Goal: Information Seeking & Learning: Check status

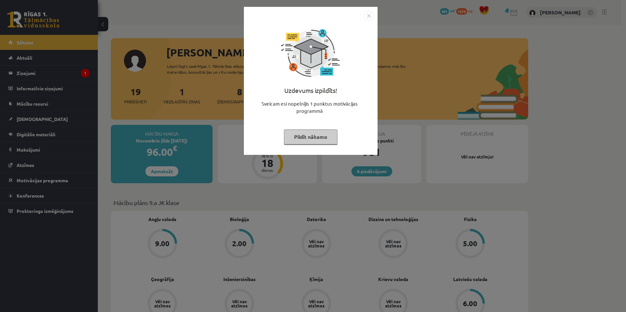
click at [325, 132] on button "Pildīt nākamo" at bounding box center [310, 136] width 53 height 15
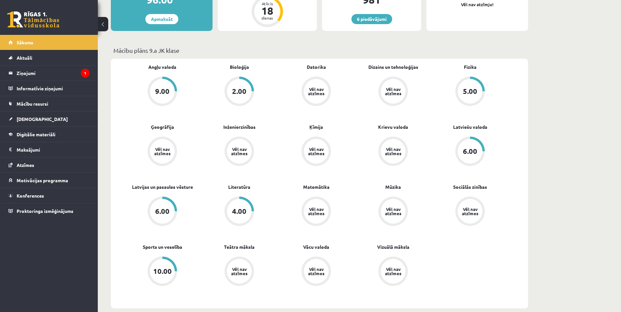
scroll to position [76, 0]
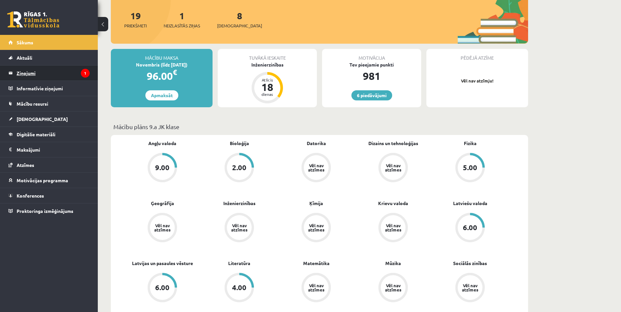
click at [26, 67] on legend "Ziņojumi 1" at bounding box center [53, 73] width 73 height 15
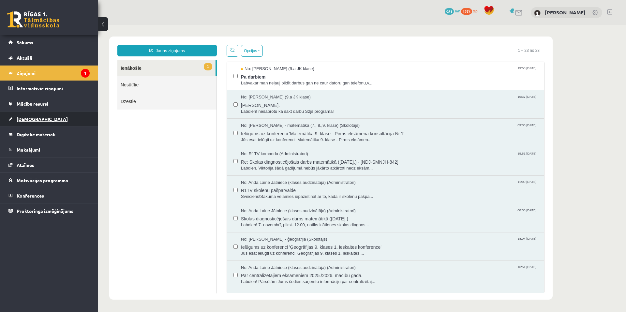
click at [54, 120] on link "[DEMOGRAPHIC_DATA]" at bounding box center [48, 119] width 81 height 15
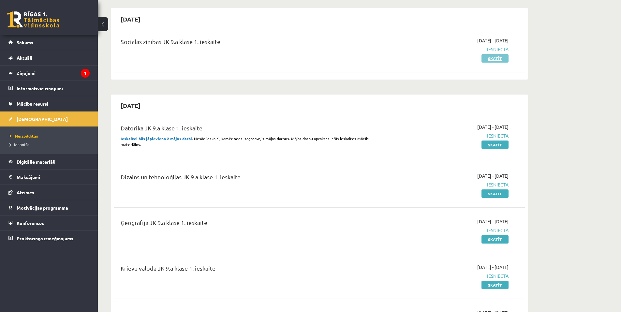
scroll to position [76, 0]
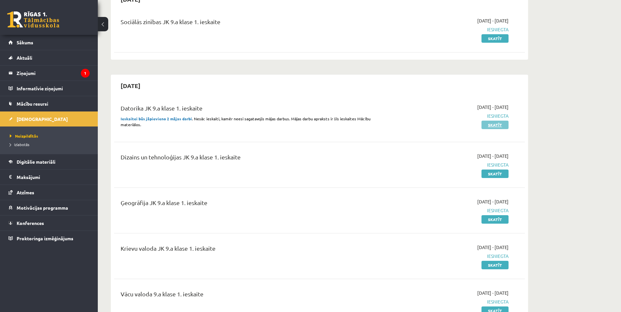
click at [487, 124] on link "Skatīt" at bounding box center [495, 125] width 27 height 8
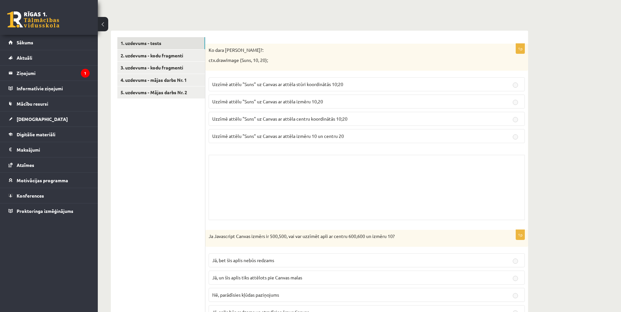
scroll to position [228, 0]
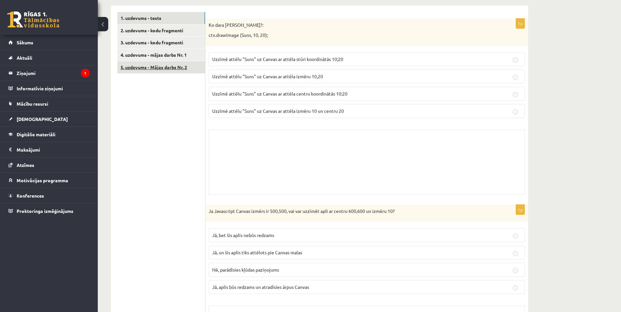
click at [142, 69] on link "5. uzdevums - Mājas darbs Nr. 2" at bounding box center [161, 67] width 88 height 12
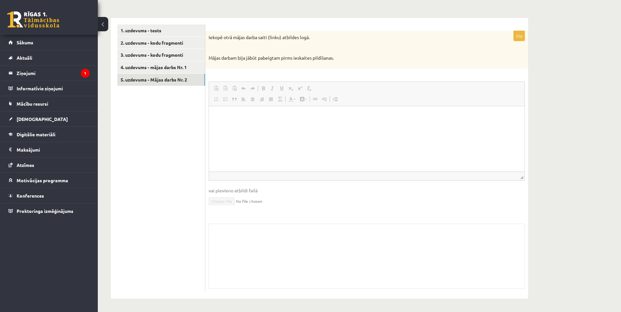
scroll to position [13, 0]
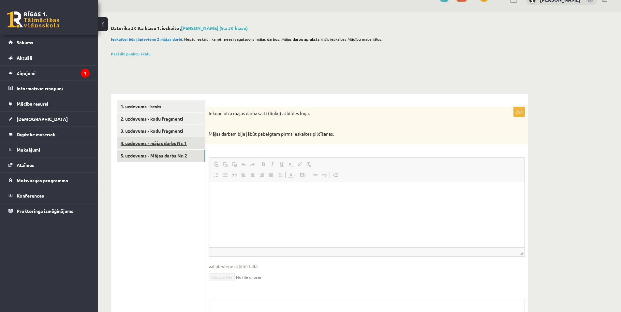
click at [185, 140] on link "4. uzdevums - mājas darbs Nr. 1" at bounding box center [161, 143] width 88 height 12
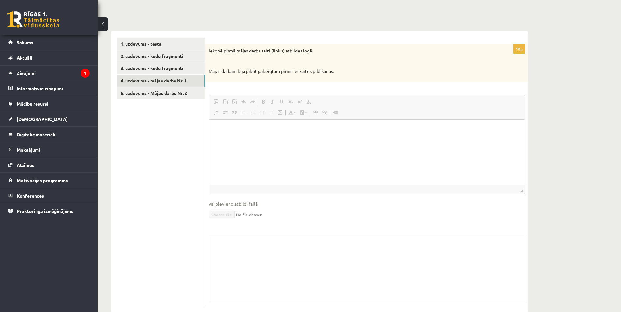
scroll to position [89, 0]
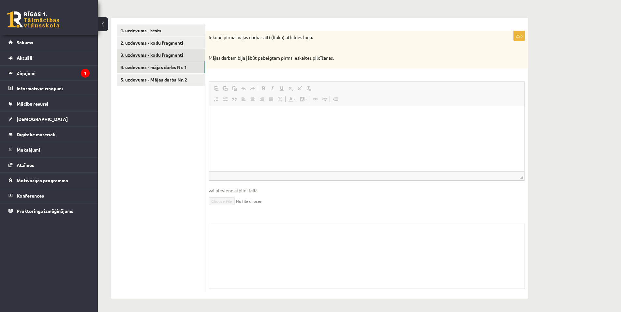
click at [166, 59] on link "3. uzdevums - kodu fragmenti" at bounding box center [161, 55] width 88 height 12
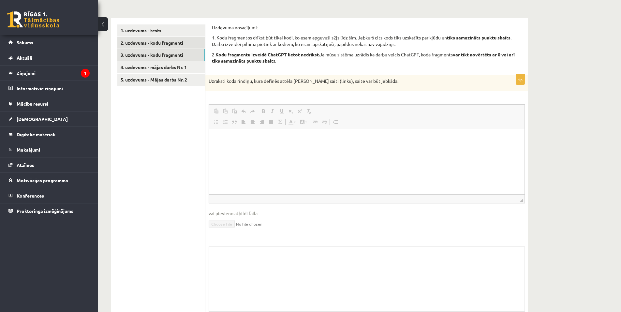
click at [160, 48] on link "2. uzdevums - kodu fragmenti" at bounding box center [161, 43] width 88 height 12
click at [172, 47] on link "2. uzdevums - kodu fragmenti" at bounding box center [161, 43] width 88 height 12
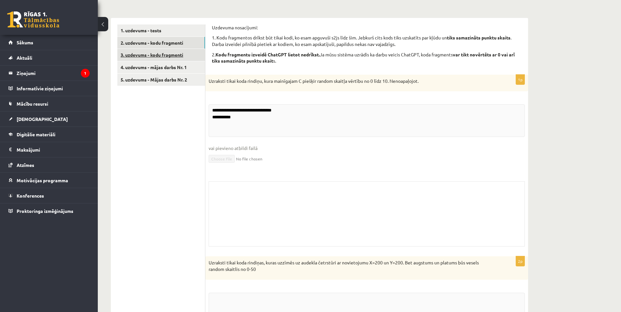
click at [168, 52] on link "3. uzdevums - kodu fragmenti" at bounding box center [161, 55] width 88 height 12
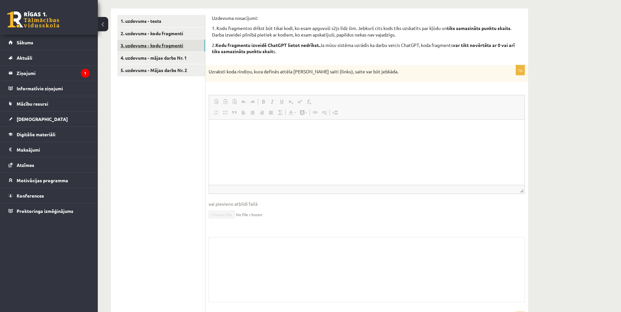
scroll to position [13, 0]
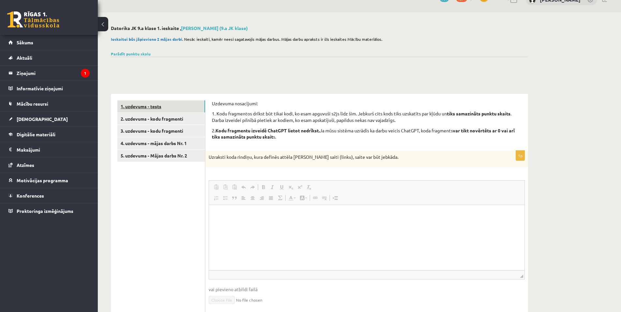
click at [164, 105] on link "1. uzdevums - tests" at bounding box center [161, 106] width 88 height 12
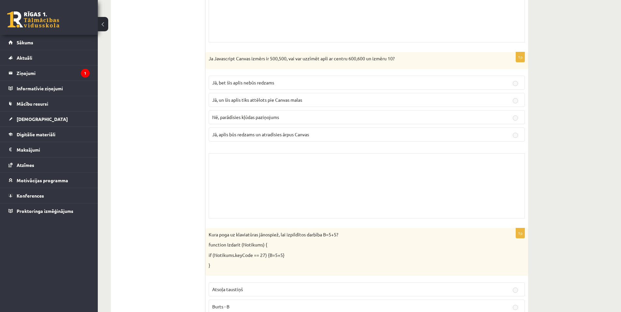
scroll to position [101, 0]
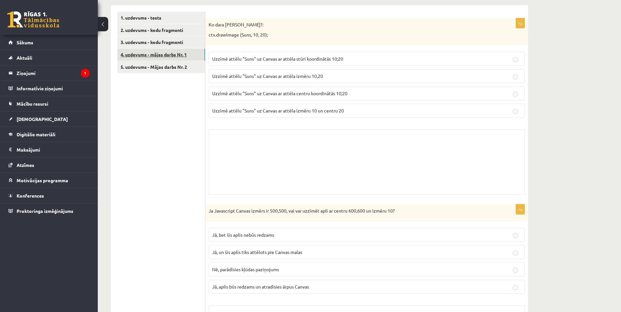
click at [174, 60] on link "4. uzdevums - mājas darbs Nr. 1" at bounding box center [161, 55] width 88 height 12
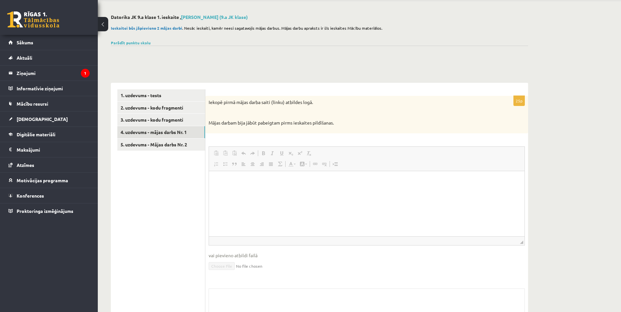
scroll to position [0, 0]
click at [173, 148] on link "5. uzdevums - Mājas darbs Nr. 2" at bounding box center [161, 145] width 88 height 12
click at [134, 44] on link "Parādīt punktu skalu" at bounding box center [131, 42] width 40 height 5
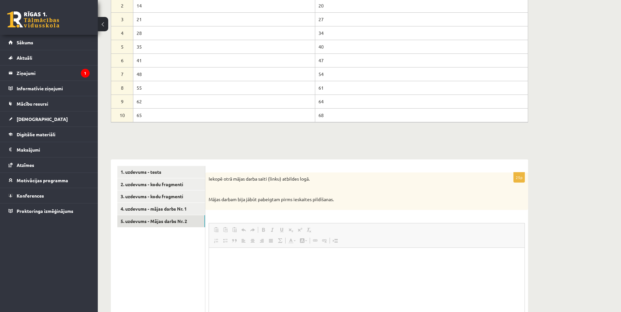
scroll to position [24, 0]
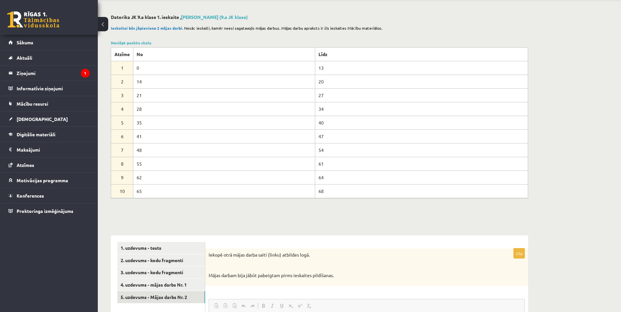
click at [129, 47] on table "Atzīme No Līdz 1 0 13 2 14 20 3 21 27 4 28 34 5 35 40 6 41 47 7 48 54 8 55 61 9…" at bounding box center [319, 122] width 417 height 151
click at [125, 46] on div "Noslēpt punktu skalu Atzīme No Līdz 1 0 13 2 14 20 3 21 27 4 28 34 5 35 40 6 41…" at bounding box center [319, 119] width 417 height 158
click at [117, 46] on div "Noslēpt punktu skalu Atzīme No Līdz 1 0 13 2 14 20 3 21 27 4 28 34 5 35 40 6 41…" at bounding box center [319, 119] width 417 height 158
click at [111, 44] on link "Noslēpt punktu skalu" at bounding box center [131, 42] width 40 height 5
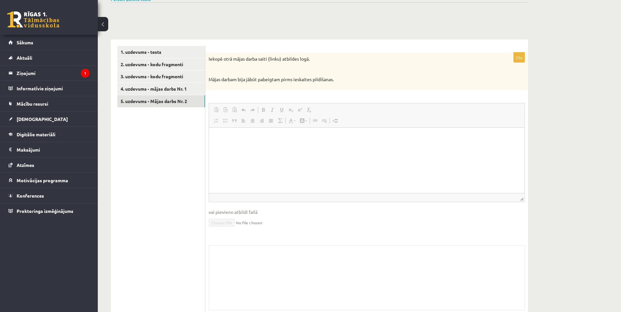
scroll to position [89, 0]
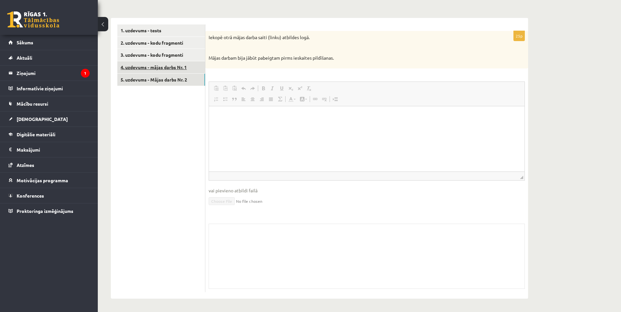
click at [194, 62] on link "4. uzdevums - mājas darbs Nr. 1" at bounding box center [161, 67] width 88 height 12
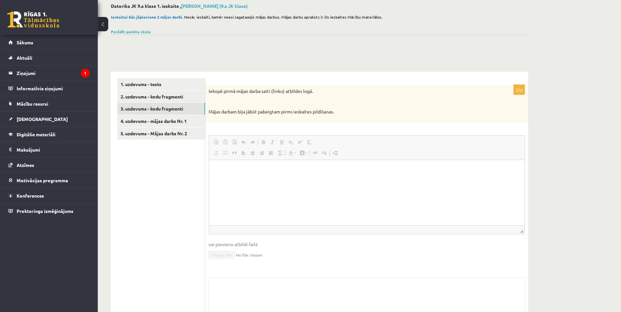
scroll to position [13, 0]
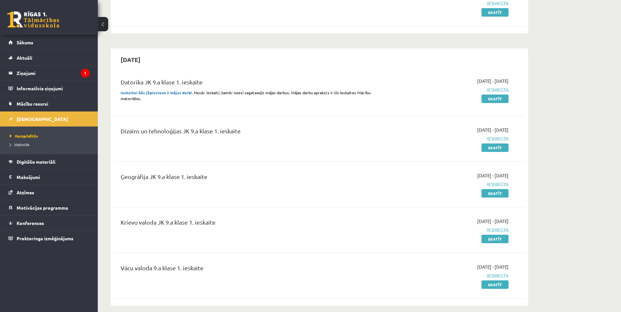
scroll to position [76, 0]
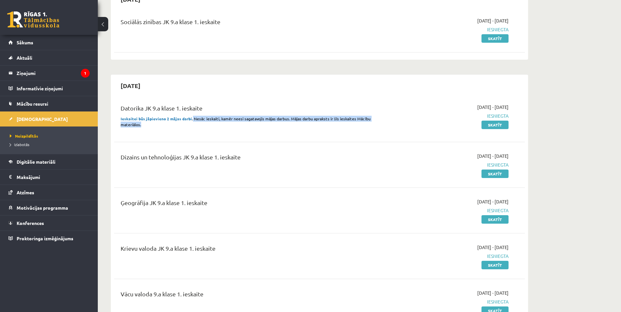
drag, startPoint x: 191, startPoint y: 120, endPoint x: 282, endPoint y: 129, distance: 91.4
click at [282, 129] on div "Datorika JK 9.a klase 1. ieskaite Ieskaitei būs jāpievieno 2 mājas darbi . Nesā…" at bounding box center [248, 118] width 265 height 28
drag, startPoint x: 233, startPoint y: 123, endPoint x: 230, endPoint y: 123, distance: 3.3
click at [232, 123] on p "Ieskaitei būs jāpievieno 2 mājas darbi . Nesāc ieskaiti, kamēr neesi sagatavoji…" at bounding box center [248, 122] width 255 height 12
click at [208, 124] on p "Ieskaitei būs jāpievieno 2 mājas darbi . Nesāc ieskaiti, kamēr neesi sagatavoji…" at bounding box center [248, 122] width 255 height 12
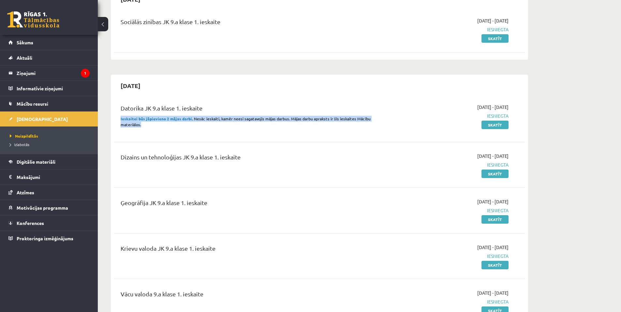
drag, startPoint x: 116, startPoint y: 118, endPoint x: 168, endPoint y: 126, distance: 51.7
click at [168, 126] on div "Datorika JK 9.a klase 1. ieskaite Ieskaitei būs jāpievieno 2 mājas darbi . Nesā…" at bounding box center [248, 118] width 265 height 28
click at [166, 126] on p "Ieskaitei būs jāpievieno 2 mājas darbi . Nesāc ieskaiti, kamēr neesi sagatavoji…" at bounding box center [248, 122] width 255 height 12
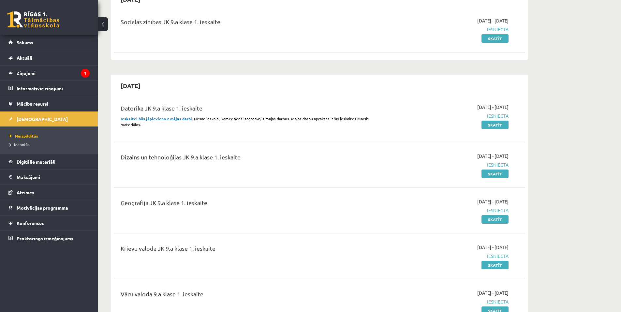
click at [166, 126] on p "Ieskaitei būs jāpievieno 2 mājas darbi . Nesāc ieskaiti, kamēr neesi sagatavoji…" at bounding box center [248, 122] width 255 height 12
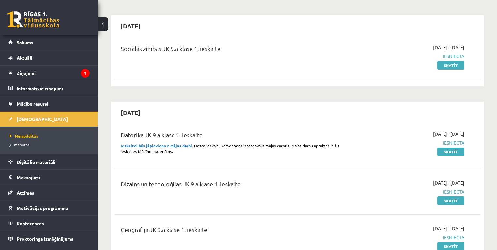
scroll to position [61, 0]
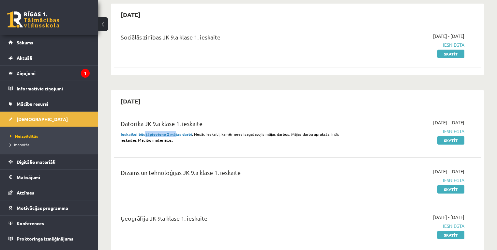
drag, startPoint x: 144, startPoint y: 132, endPoint x: 173, endPoint y: 135, distance: 28.9
click at [173, 135] on strong "Ieskaitei būs jāpievieno 2 mājas darbi" at bounding box center [156, 133] width 71 height 5
drag, startPoint x: 194, startPoint y: 133, endPoint x: 287, endPoint y: 135, distance: 93.0
click at [287, 135] on span ". Nesāc ieskaiti, kamēr neesi sagatavojis mājas darbus. Mājas darbu apraksts ir…" at bounding box center [230, 136] width 218 height 11
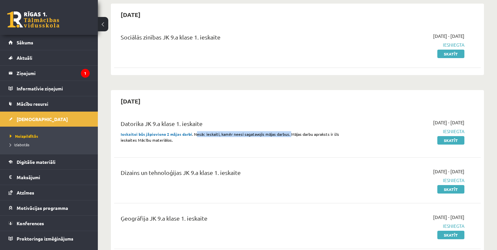
click at [287, 135] on span ". Nesāc ieskaiti, kamēr neesi sagatavojis mājas darbus. Mājas darbu apraksts ir…" at bounding box center [230, 136] width 218 height 11
click at [450, 126] on div "2025-10-01 - 2025-10-15 Iesniegta Skatīt" at bounding box center [411, 133] width 118 height 28
click at [444, 142] on link "Skatīt" at bounding box center [450, 140] width 27 height 8
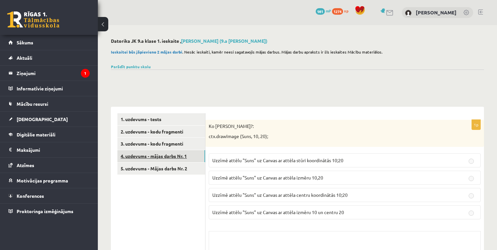
click at [157, 160] on link "4. uzdevums - mājas darbs Nr. 1" at bounding box center [161, 156] width 88 height 12
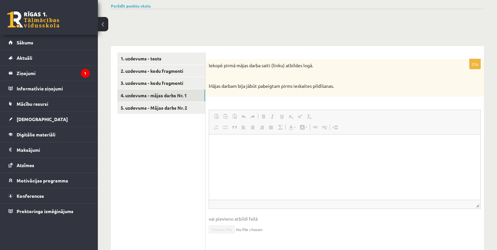
click at [223, 154] on html at bounding box center [344, 144] width 271 height 20
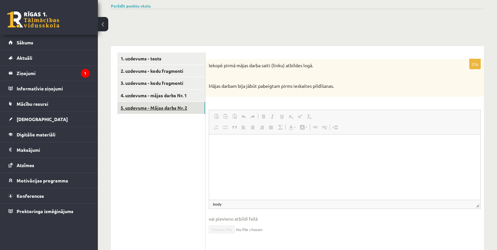
click at [140, 102] on link "5. uzdevums - Mājas darbs Nr. 2" at bounding box center [161, 108] width 88 height 12
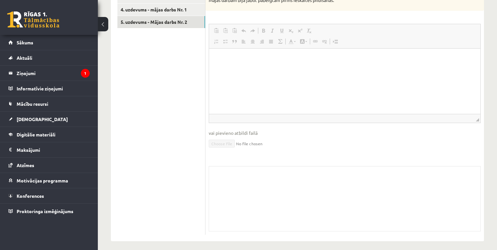
scroll to position [86, 0]
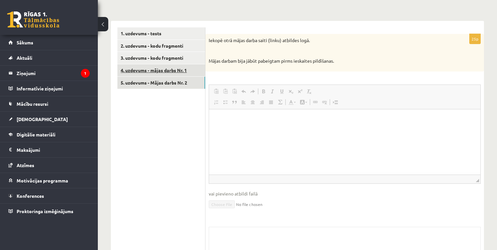
click at [170, 70] on link "4. uzdevums - mājas darbs Nr. 1" at bounding box center [161, 70] width 88 height 12
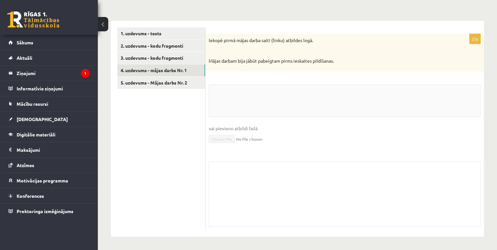
drag, startPoint x: 471, startPoint y: 41, endPoint x: 482, endPoint y: 40, distance: 11.1
click at [482, 40] on div "25p Iekopē pirmā mājas darba saiti (linku) atbildes logā. Mājas darbam bija jāb…" at bounding box center [344, 132] width 278 height 196
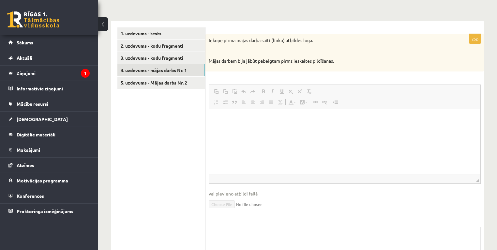
scroll to position [0, 0]
click at [171, 78] on link "5. uzdevums - Mājas darbs Nr. 2" at bounding box center [161, 83] width 88 height 12
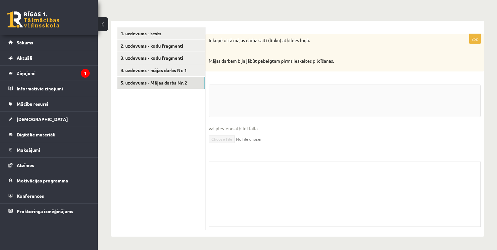
drag, startPoint x: 455, startPoint y: 35, endPoint x: 488, endPoint y: 40, distance: 33.6
click at [488, 40] on div "**********" at bounding box center [297, 94] width 399 height 310
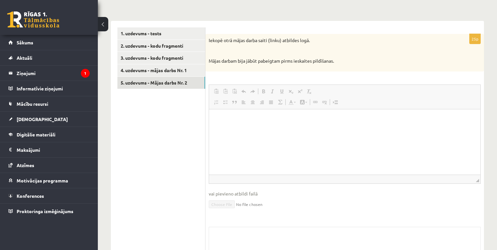
drag, startPoint x: 478, startPoint y: 40, endPoint x: 463, endPoint y: 42, distance: 14.7
click at [475, 41] on p "25p" at bounding box center [474, 39] width 11 height 10
click at [136, 13] on div "**********" at bounding box center [297, 126] width 399 height 375
click at [151, 27] on div "1. uzdevums - tests 2. uzdevums - kodu fragmenti 3. uzdevums - kodu fragmenti 4…" at bounding box center [158, 161] width 95 height 281
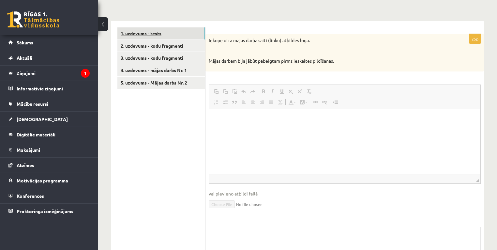
click at [152, 34] on link "1. uzdevums - tests" at bounding box center [161, 33] width 88 height 12
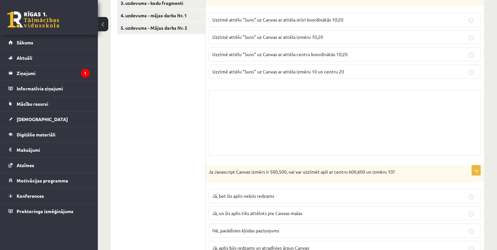
drag, startPoint x: 466, startPoint y: 34, endPoint x: 492, endPoint y: 135, distance: 104.7
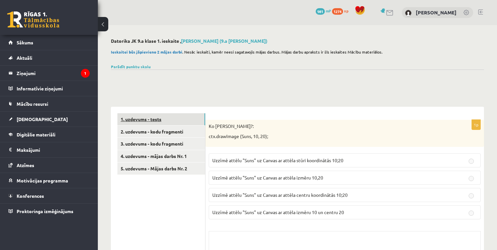
click at [163, 124] on link "1. uzdevums - tests" at bounding box center [161, 119] width 88 height 12
click at [163, 127] on link "2. uzdevums - kodu fragmenti" at bounding box center [161, 132] width 88 height 12
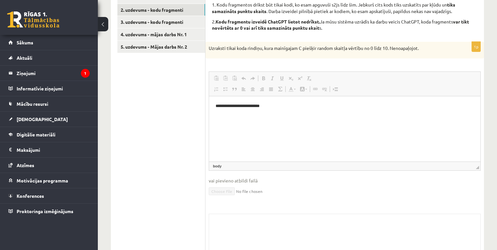
drag, startPoint x: 281, startPoint y: 120, endPoint x: 210, endPoint y: 101, distance: 73.7
click at [209, 109] on html "**********" at bounding box center [344, 109] width 271 height 27
click at [210, 102] on html "**********" at bounding box center [344, 109] width 271 height 27
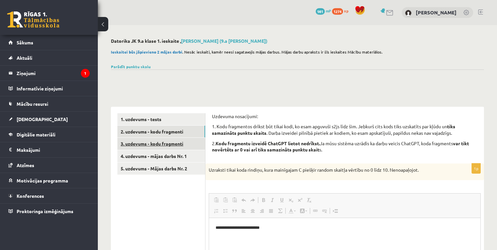
click at [164, 139] on link "3. uzdevums - kodu fragmenti" at bounding box center [161, 144] width 88 height 12
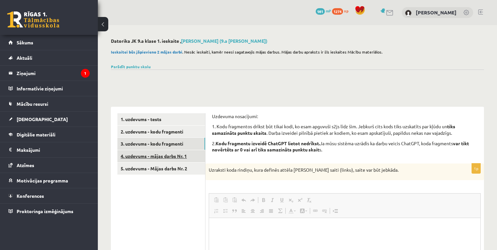
click at [187, 155] on link "4. uzdevums - mājas darbs Nr. 1" at bounding box center [161, 156] width 88 height 12
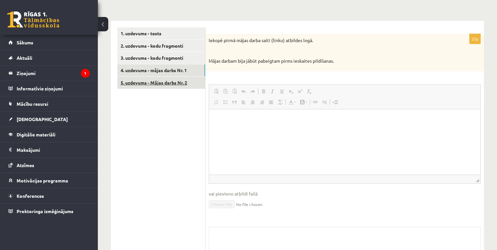
click at [177, 83] on link "5. uzdevums - Mājas darbs Nr. 2" at bounding box center [161, 83] width 88 height 12
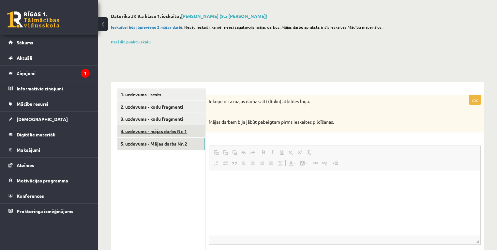
click at [177, 137] on link "4. uzdevums - mājas darbs Nr. 1" at bounding box center [161, 131] width 88 height 12
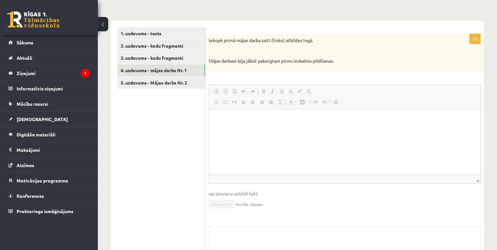
scroll to position [146, 0]
click at [172, 56] on link "3. uzdevums - kodu fragmenti" at bounding box center [161, 58] width 88 height 12
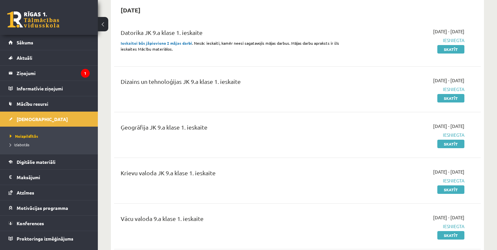
scroll to position [183, 0]
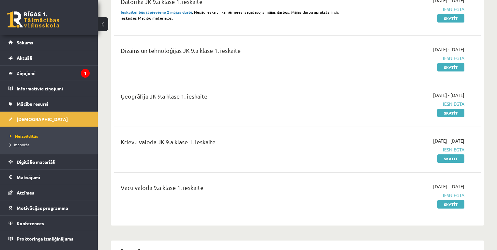
drag, startPoint x: 448, startPoint y: 65, endPoint x: 440, endPoint y: 71, distance: 10.4
click at [448, 64] on link "Skatīt" at bounding box center [450, 67] width 27 height 8
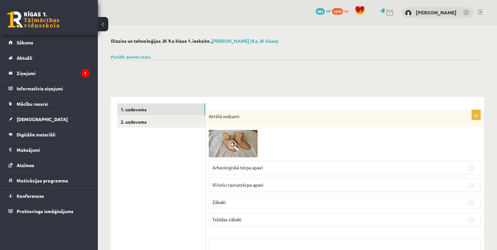
click at [230, 146] on span at bounding box center [233, 145] width 10 height 10
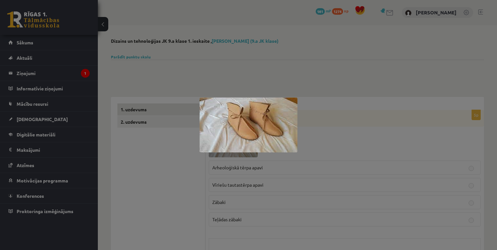
click at [272, 190] on div at bounding box center [248, 125] width 497 height 250
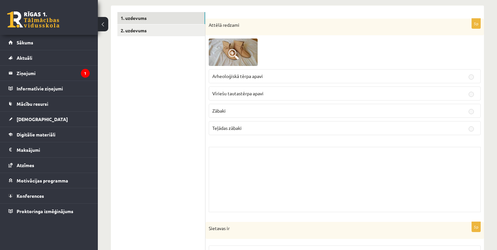
scroll to position [61, 0]
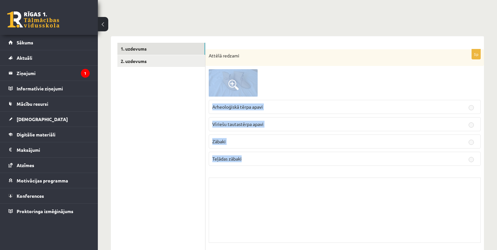
drag, startPoint x: 277, startPoint y: 152, endPoint x: 215, endPoint y: 86, distance: 90.9
click at [215, 86] on div "5p Attēlā redzami Arheoloģiskā tērpa apavi Vīriešu tautastērpa apavi Zābaki Teļ…" at bounding box center [344, 147] width 278 height 197
click at [211, 141] on label "Zābaki" at bounding box center [345, 141] width 272 height 14
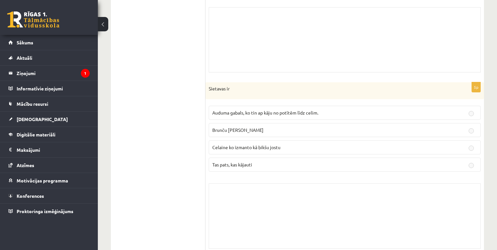
scroll to position [50, 0]
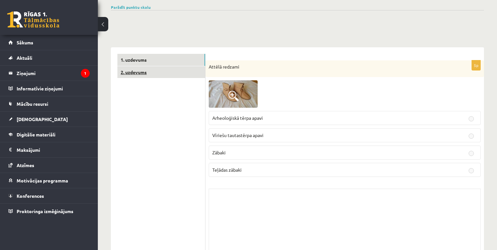
click at [169, 66] on link "2. uzdevums" at bounding box center [161, 72] width 88 height 12
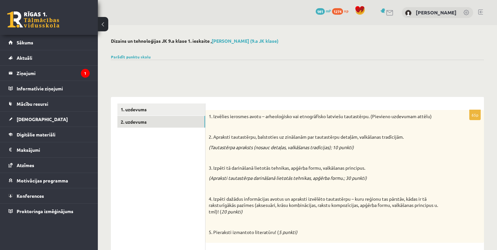
scroll to position [0, 0]
drag, startPoint x: 163, startPoint y: 100, endPoint x: 159, endPoint y: 112, distance: 12.8
click at [159, 112] on link "1. uzdevums" at bounding box center [161, 109] width 88 height 12
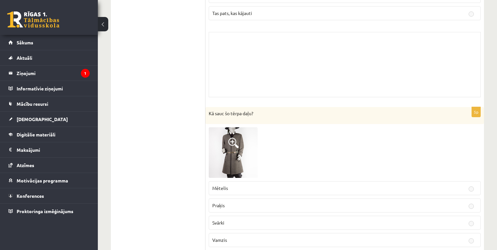
scroll to position [426, 0]
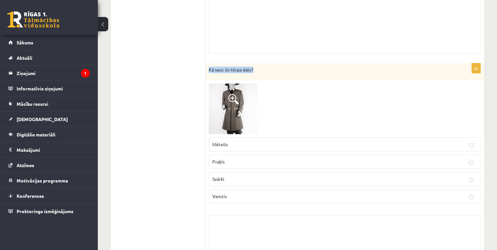
drag, startPoint x: 257, startPoint y: 68, endPoint x: 208, endPoint y: 74, distance: 49.3
click at [208, 74] on div "Kā sauc šo tērpa daļu?" at bounding box center [344, 71] width 278 height 17
drag, startPoint x: 215, startPoint y: 181, endPoint x: 234, endPoint y: 182, distance: 19.0
click at [234, 182] on label "Svārki" at bounding box center [345, 179] width 272 height 14
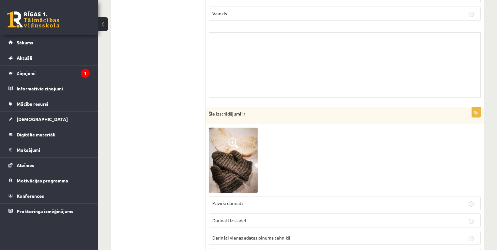
scroll to position [669, 0]
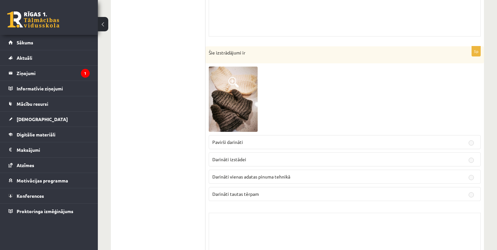
click at [219, 102] on img at bounding box center [233, 99] width 49 height 65
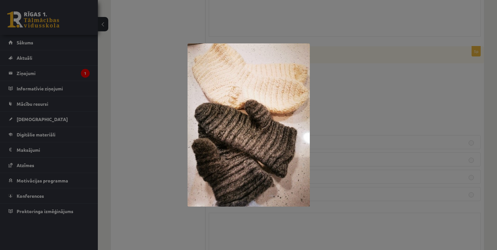
click at [344, 138] on div at bounding box center [248, 125] width 497 height 250
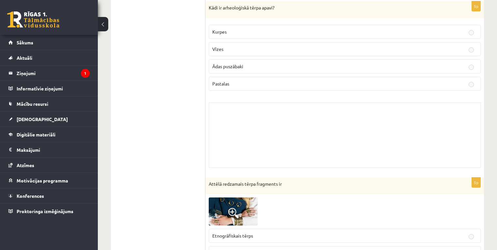
scroll to position [1278, 0]
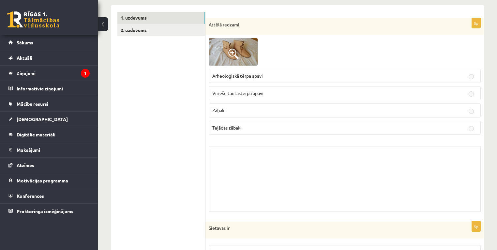
scroll to position [0, 0]
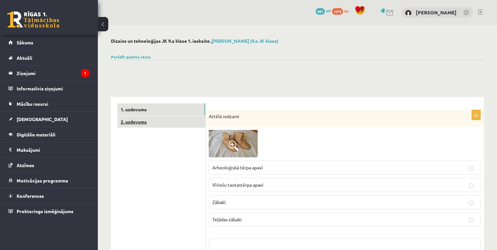
click at [139, 117] on link "2. uzdevums" at bounding box center [161, 122] width 88 height 12
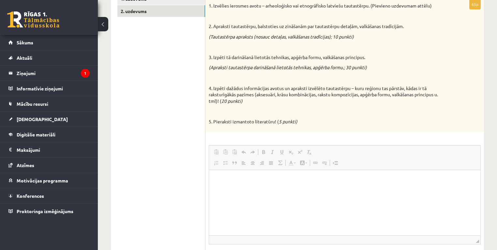
scroll to position [50, 0]
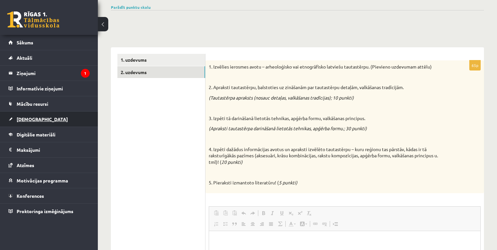
click at [53, 119] on link "[DEMOGRAPHIC_DATA]" at bounding box center [48, 119] width 81 height 15
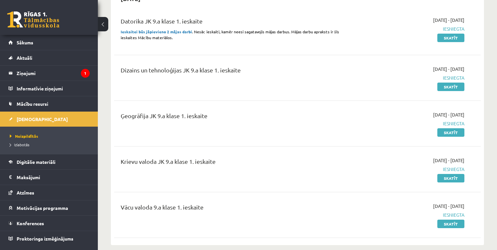
scroll to position [171, 0]
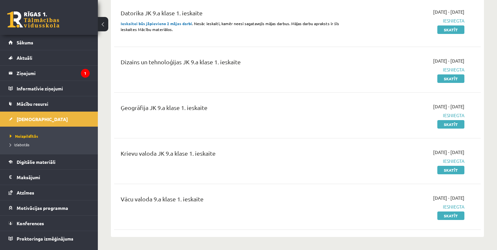
click at [450, 118] on div "2025-10-01 - 2025-10-15 Iesniegta Skatīt" at bounding box center [411, 115] width 118 height 24
click at [448, 125] on link "Skatīt" at bounding box center [450, 124] width 27 height 8
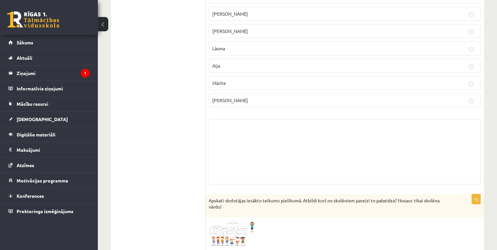
scroll to position [1522, 0]
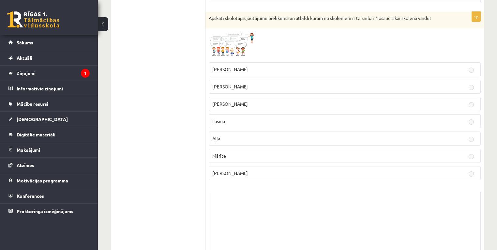
click at [231, 49] on img at bounding box center [233, 45] width 49 height 27
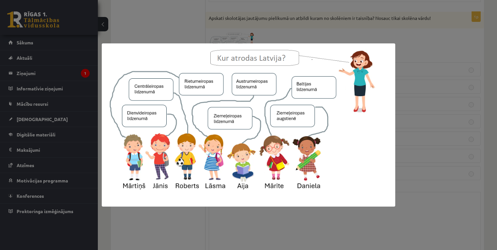
click at [448, 95] on div at bounding box center [248, 125] width 497 height 250
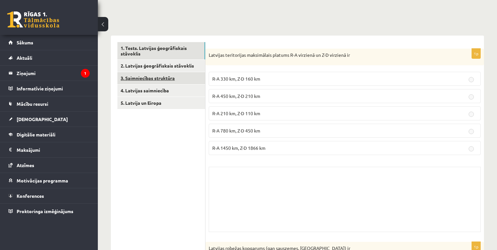
scroll to position [52, 0]
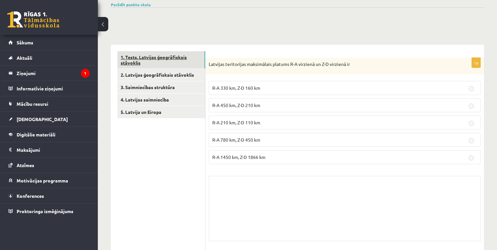
click at [142, 65] on link "1. Tests. Latvijas ģeogrāfiskais stāvoklis" at bounding box center [161, 60] width 88 height 18
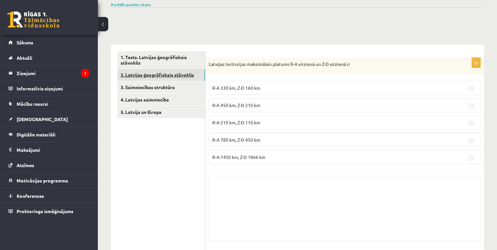
click at [143, 73] on link "2. Latvijas ģeogrāfiskais stāvoklis" at bounding box center [161, 75] width 88 height 12
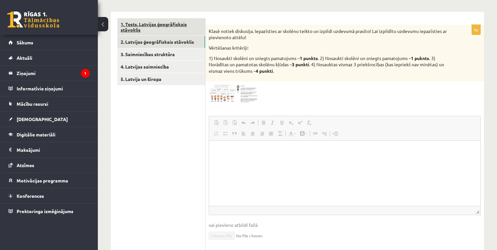
scroll to position [0, 0]
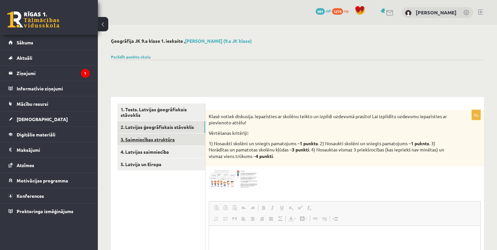
click at [148, 141] on link "3. Saimniecības struktūra" at bounding box center [161, 139] width 88 height 12
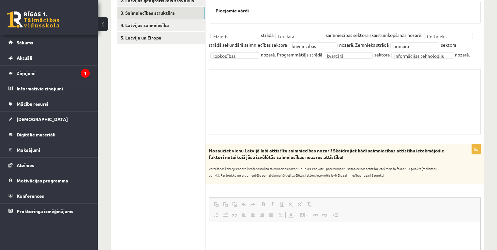
scroll to position [81, 0]
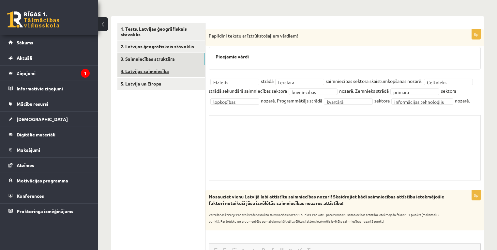
click at [141, 72] on link "4. Latvijas saimniecība" at bounding box center [161, 71] width 88 height 12
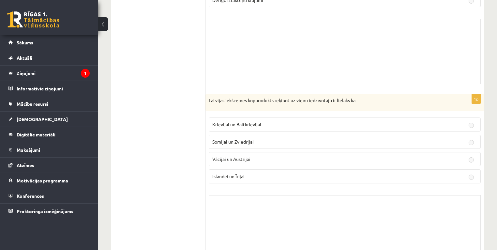
scroll to position [125, 0]
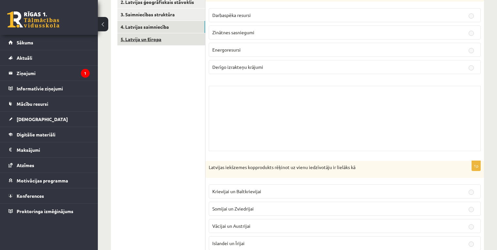
click at [158, 33] on link "5. Latvija un Eiropa" at bounding box center [161, 39] width 88 height 12
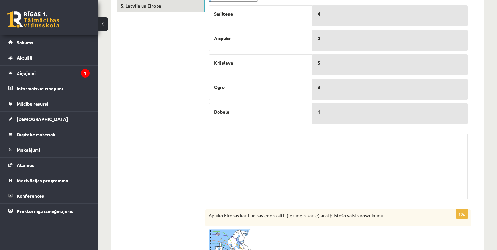
scroll to position [98, 0]
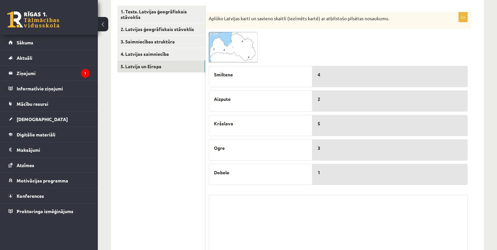
click at [241, 58] on img at bounding box center [233, 47] width 49 height 31
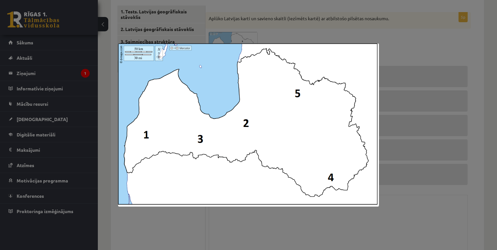
click at [423, 192] on div at bounding box center [248, 125] width 497 height 250
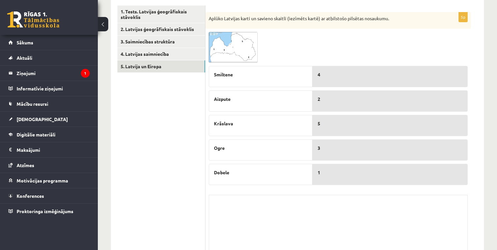
click at [242, 61] on img at bounding box center [233, 47] width 49 height 31
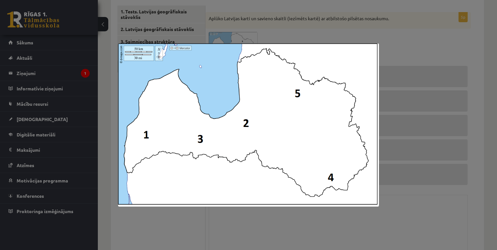
click at [320, 229] on div at bounding box center [248, 125] width 497 height 250
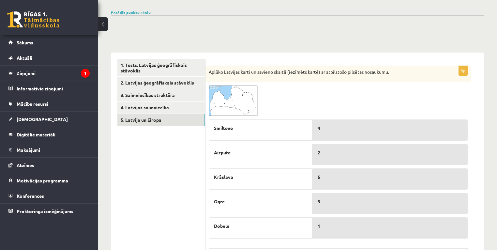
scroll to position [0, 0]
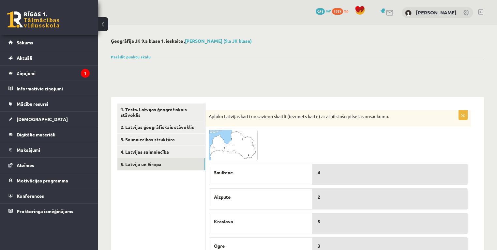
click at [232, 144] on span at bounding box center [233, 145] width 10 height 10
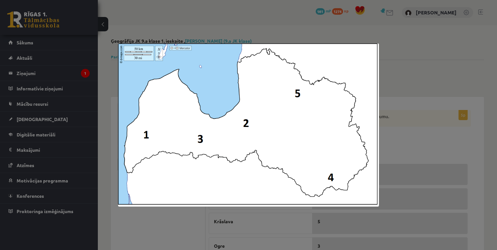
click at [361, 247] on div at bounding box center [248, 125] width 497 height 250
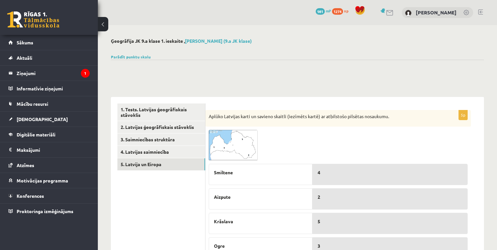
scroll to position [61, 0]
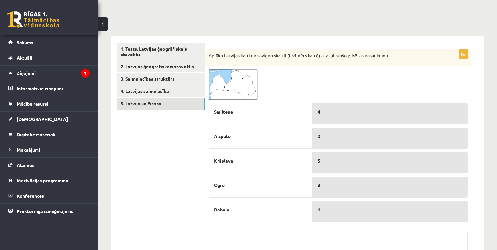
click at [241, 85] on img at bounding box center [233, 84] width 49 height 31
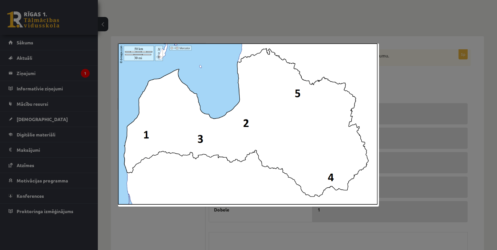
click at [199, 236] on div at bounding box center [248, 125] width 497 height 250
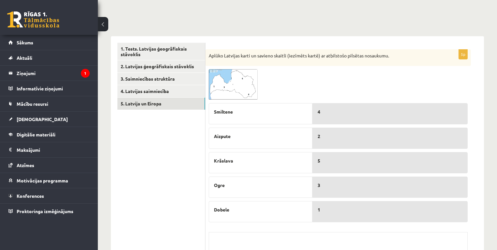
click at [241, 83] on img at bounding box center [233, 84] width 49 height 31
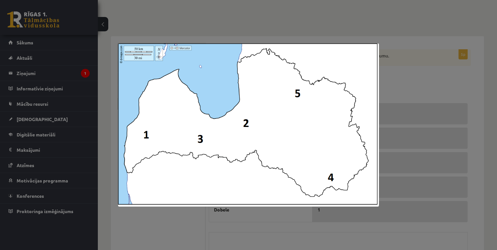
click at [412, 96] on div at bounding box center [248, 125] width 497 height 250
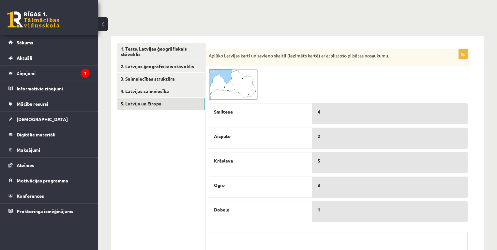
click at [213, 82] on img at bounding box center [233, 84] width 49 height 31
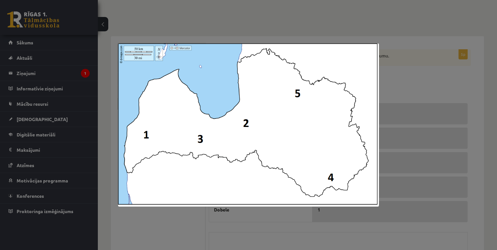
click at [181, 215] on div at bounding box center [248, 125] width 497 height 250
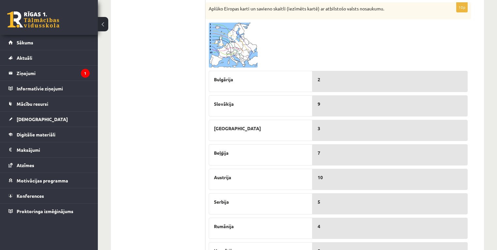
scroll to position [364, 0]
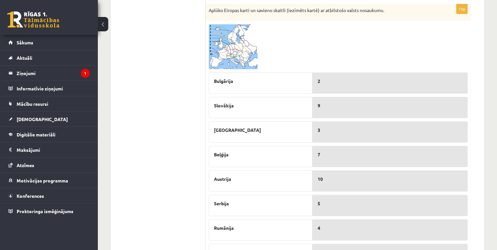
drag, startPoint x: 383, startPoint y: 4, endPoint x: 201, endPoint y: 8, distance: 181.7
click at [201, 8] on div "**********" at bounding box center [297, 65] width 373 height 665
click at [233, 39] on span at bounding box center [233, 40] width 10 height 10
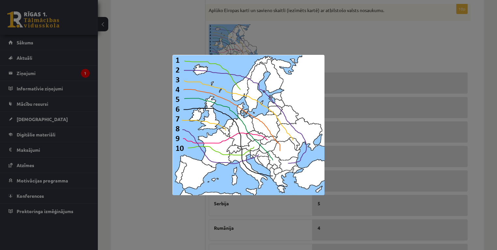
click at [333, 33] on div at bounding box center [248, 125] width 497 height 250
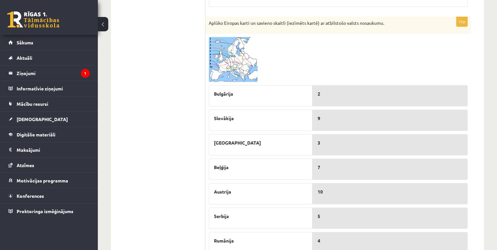
scroll to position [341, 0]
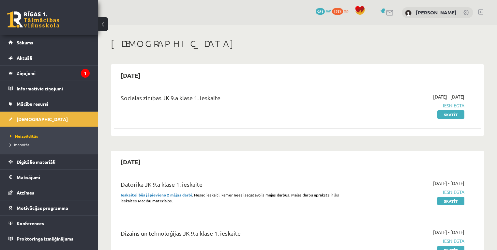
scroll to position [171, 0]
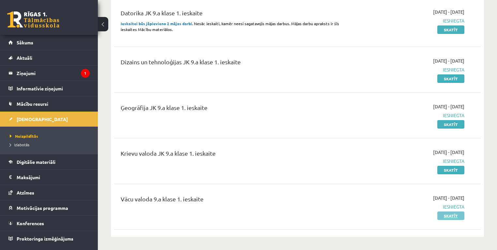
click at [449, 214] on link "Skatīt" at bounding box center [450, 215] width 27 height 8
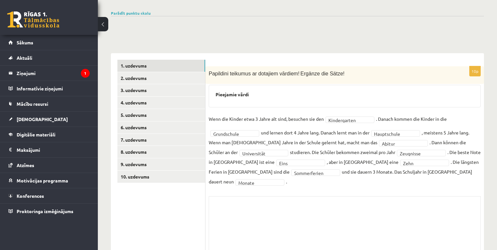
scroll to position [68, 0]
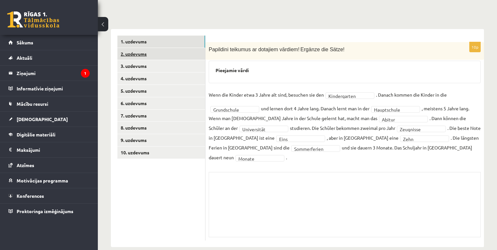
click at [145, 49] on link "2. uzdevums" at bounding box center [161, 54] width 88 height 12
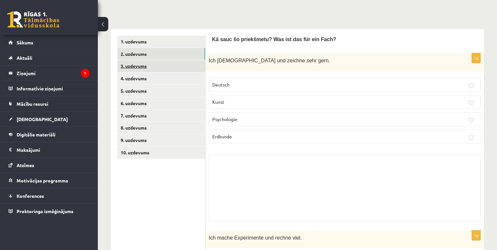
click at [138, 71] on link "3. uzdevums" at bounding box center [161, 66] width 88 height 12
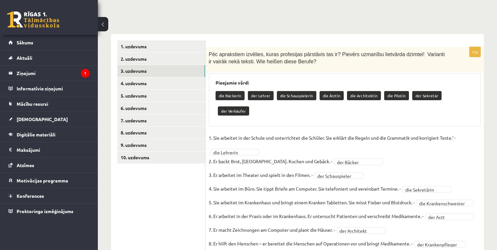
scroll to position [53, 0]
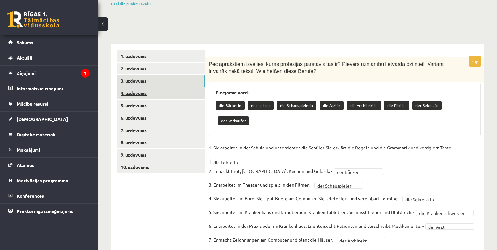
click at [152, 98] on link "4. uzdevums" at bounding box center [161, 93] width 88 height 12
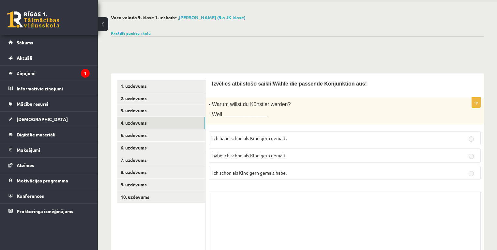
scroll to position [0, 0]
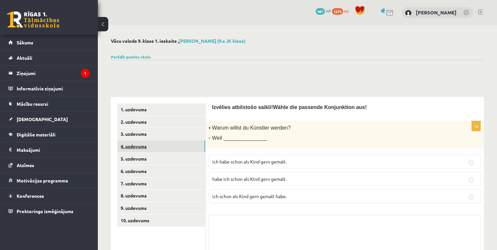
click at [152, 149] on link "4. uzdevums" at bounding box center [161, 146] width 88 height 12
click at [140, 158] on link "5. uzdevums" at bounding box center [161, 159] width 88 height 12
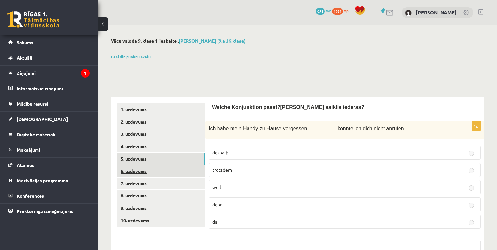
click at [137, 168] on link "6. uzdevums" at bounding box center [161, 171] width 88 height 12
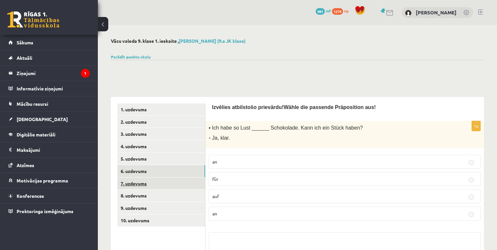
click at [157, 184] on link "7. uzdevums" at bounding box center [161, 183] width 88 height 12
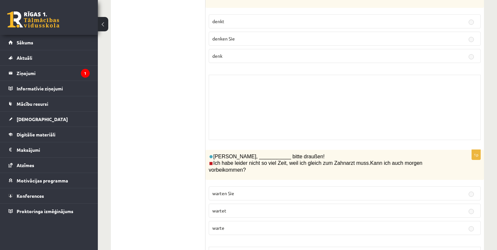
scroll to position [61, 0]
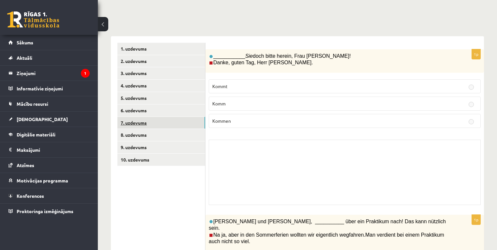
click at [159, 124] on link "7. uzdevums" at bounding box center [161, 123] width 88 height 12
click at [154, 138] on link "8. uzdevums" at bounding box center [161, 135] width 88 height 12
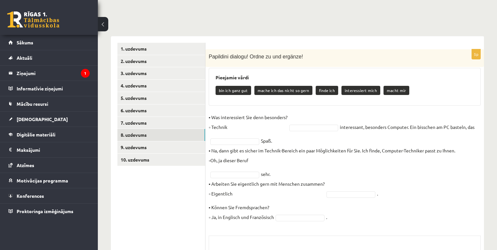
scroll to position [134, 0]
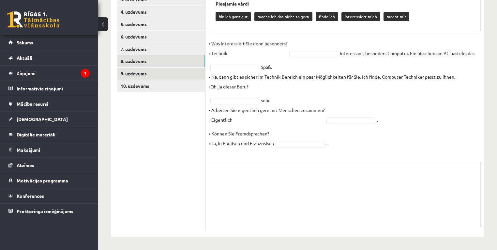
click at [133, 76] on link "9. uzdevums" at bounding box center [161, 74] width 88 height 12
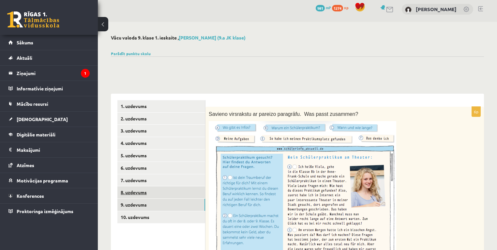
scroll to position [3, 0]
click at [128, 221] on link "10. uzdevums" at bounding box center [161, 217] width 88 height 12
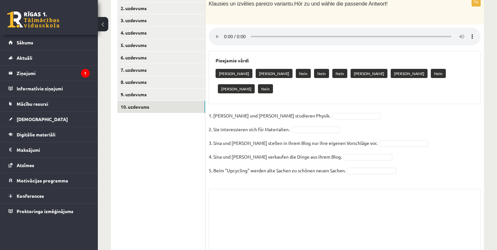
scroll to position [125, 0]
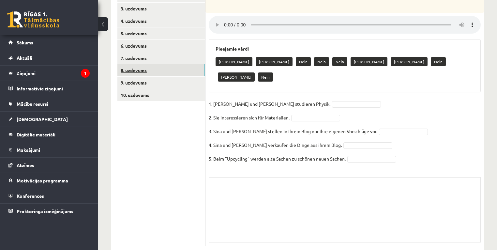
click at [146, 66] on link "8. uzdevums" at bounding box center [161, 70] width 88 height 12
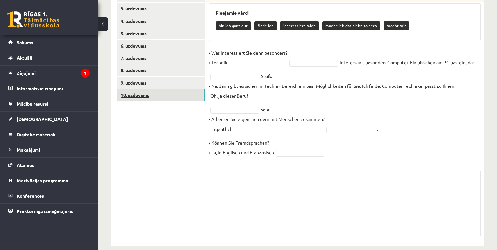
click at [178, 99] on link "10. uzdevums" at bounding box center [161, 95] width 88 height 12
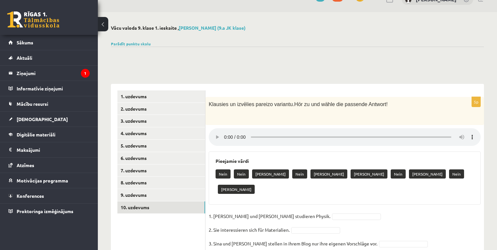
scroll to position [4, 0]
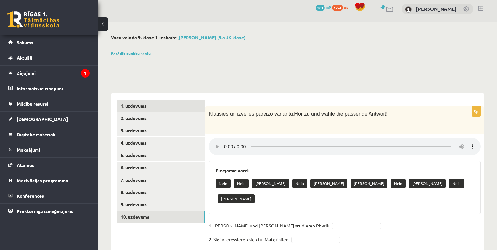
click at [161, 108] on link "1. uzdevums" at bounding box center [161, 106] width 88 height 12
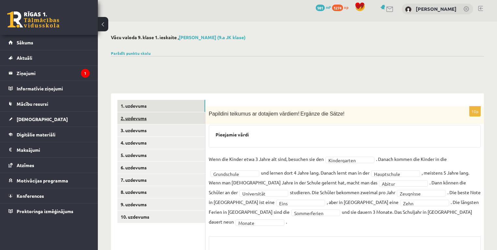
click at [152, 121] on link "2. uzdevums" at bounding box center [161, 118] width 88 height 12
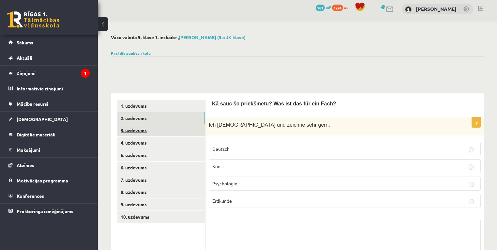
click at [149, 134] on link "3. uzdevums" at bounding box center [161, 130] width 88 height 12
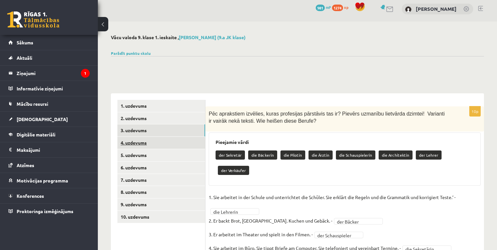
click at [146, 142] on link "4. uzdevums" at bounding box center [161, 143] width 88 height 12
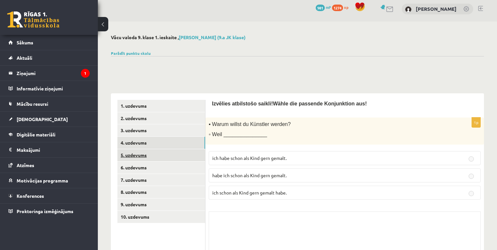
click at [148, 159] on link "5. uzdevums" at bounding box center [161, 155] width 88 height 12
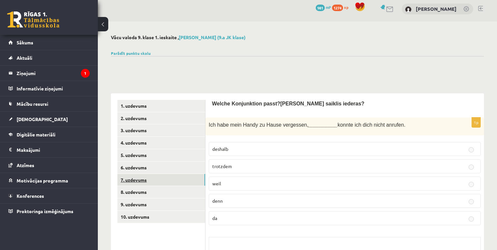
click at [150, 174] on link "7. uzdevums" at bounding box center [161, 180] width 88 height 12
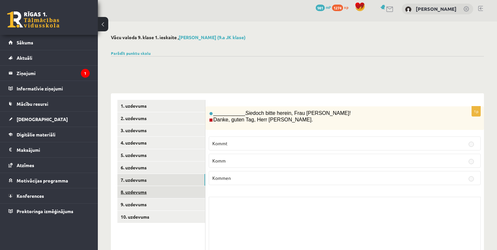
click at [153, 197] on link "8. uzdevums" at bounding box center [161, 192] width 88 height 12
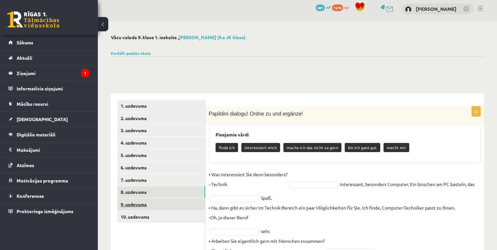
click at [156, 210] on ul "1. uzdevums 2. uzdevums 3. uzdevums 4. uzdevums 5. uzdevums 6. uzdevums 7. uzde…" at bounding box center [161, 230] width 88 height 261
click at [156, 215] on link "10. uzdevums" at bounding box center [161, 217] width 88 height 12
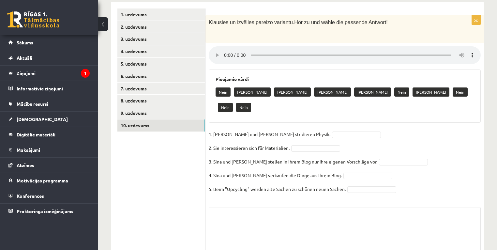
scroll to position [125, 0]
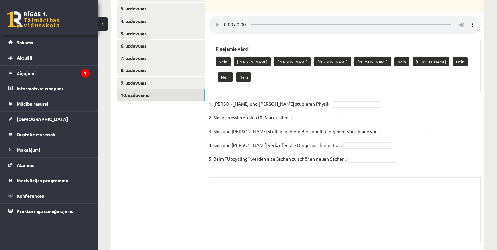
click at [160, 207] on ul "1. uzdevums 2. uzdevums 3. uzdevums 4. uzdevums 5. uzdevums 6. uzdevums 7. uzde…" at bounding box center [161, 111] width 88 height 267
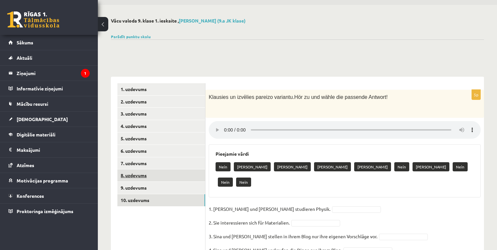
scroll to position [0, 0]
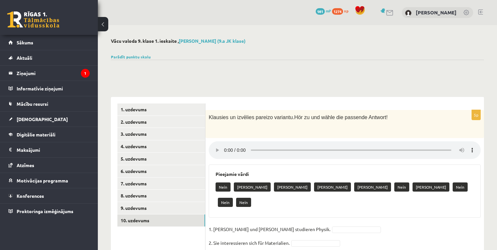
click at [226, 197] on div "Pieejamie vārdi Nein Ja Ja Ja Ja Nein Ja Nein Nein Nein" at bounding box center [345, 190] width 272 height 53
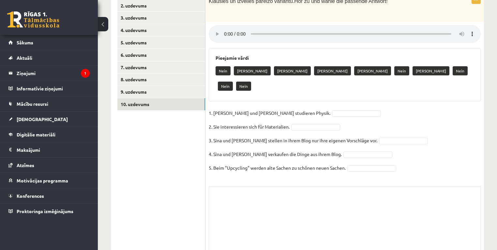
scroll to position [122, 0]
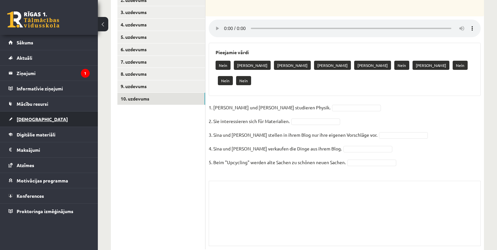
click at [42, 115] on link "[DEMOGRAPHIC_DATA]" at bounding box center [48, 119] width 81 height 15
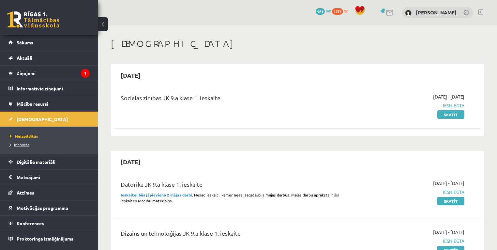
click at [16, 144] on span "Izlabotās" at bounding box center [20, 144] width 20 height 5
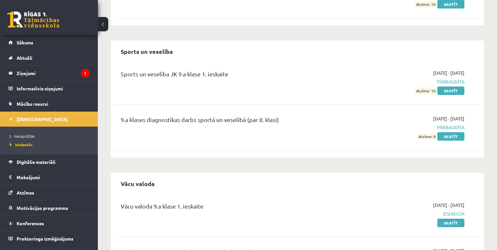
scroll to position [1536, 0]
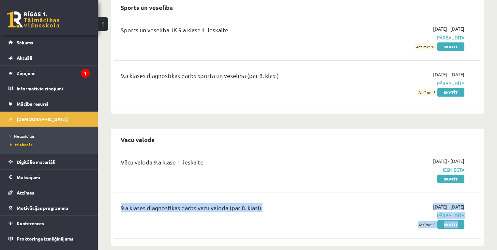
drag, startPoint x: 496, startPoint y: 227, endPoint x: 499, endPoint y: 179, distance: 48.0
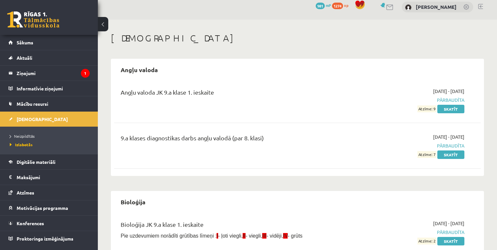
scroll to position [0, 0]
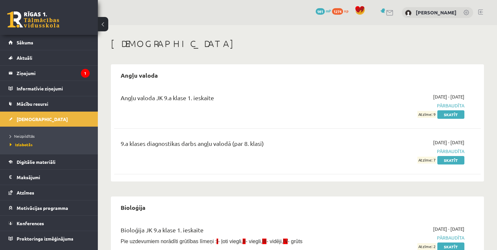
click at [385, 47] on h1 "[DEMOGRAPHIC_DATA]" at bounding box center [297, 43] width 373 height 11
click at [214, 64] on div "Angļu valoda Angļu valoda JK 9.a klase 1. ieskaite [DATE] - [DATE] Pārbaudīta A…" at bounding box center [297, 122] width 373 height 117
click at [210, 151] on div "9.a klases diagnostikas darbs angļu valodā (par 8. klasi)" at bounding box center [234, 151] width 236 height 24
